Goal: Information Seeking & Learning: Learn about a topic

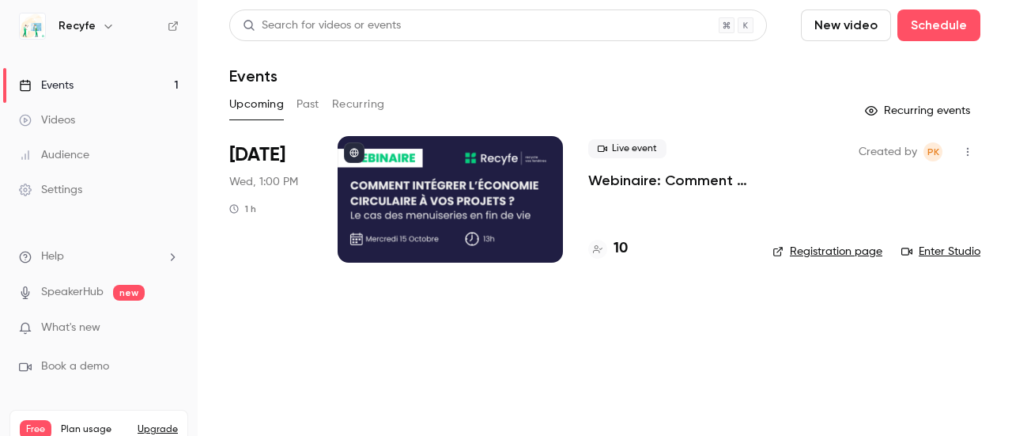
click at [618, 246] on h4 "10" at bounding box center [620, 248] width 14 height 21
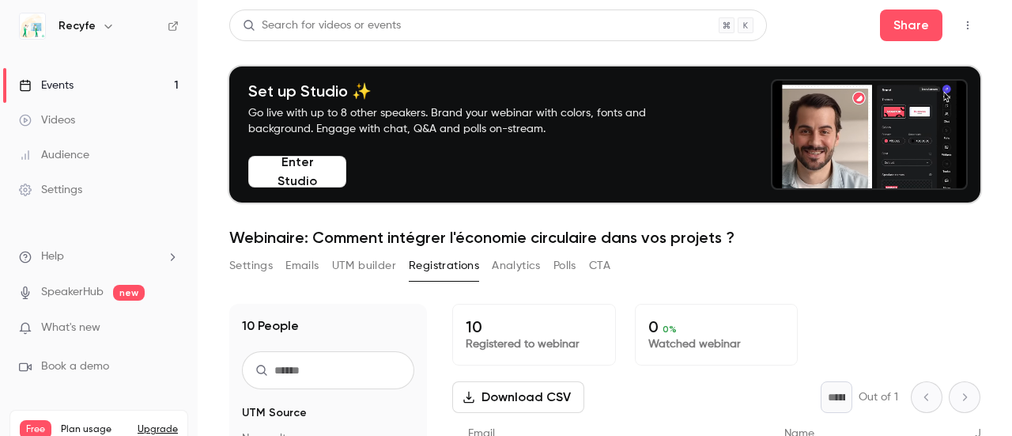
click at [116, 86] on link "Events 1" at bounding box center [99, 85] width 198 height 35
